Goal: Information Seeking & Learning: Learn about a topic

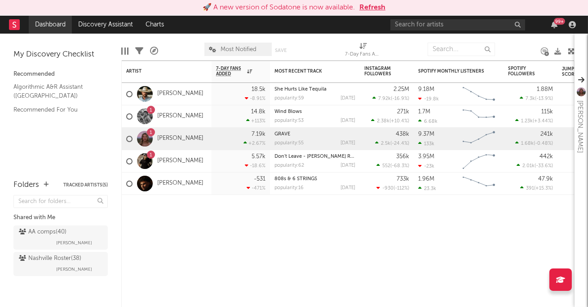
click at [49, 27] on link "Dashboard" at bounding box center [50, 25] width 43 height 18
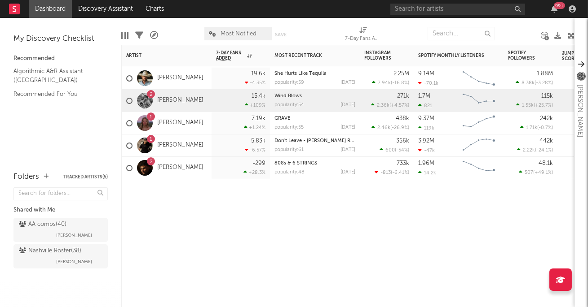
click at [223, 121] on div "7.19k +1.24 %" at bounding box center [240, 123] width 49 height 22
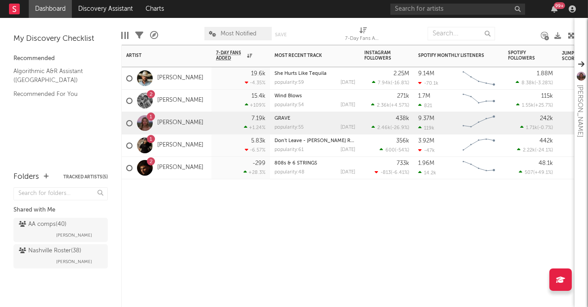
click at [215, 103] on div "15.4k +109 %" at bounding box center [240, 101] width 58 height 22
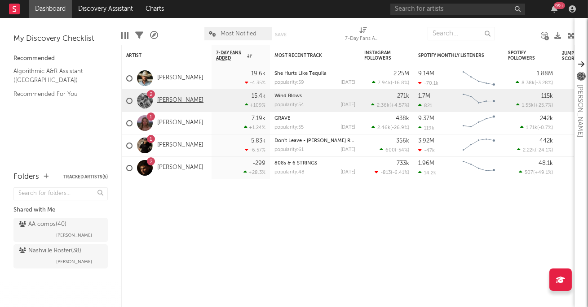
click at [180, 99] on link "[PERSON_NAME]" at bounding box center [180, 101] width 46 height 8
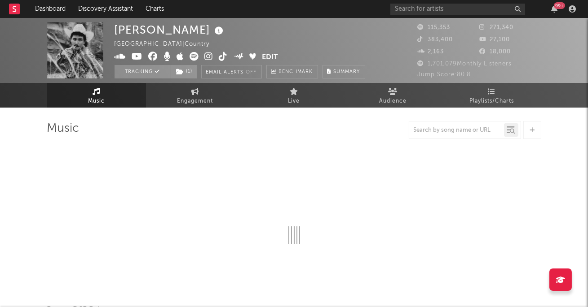
select select "6m"
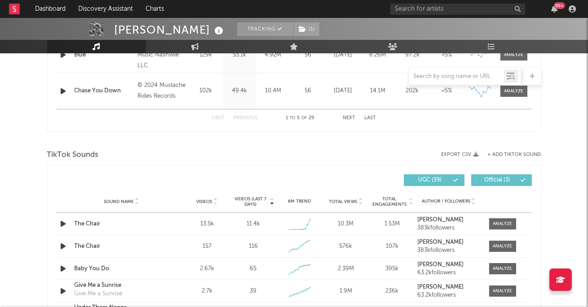
scroll to position [532, 0]
